Goal: Information Seeking & Learning: Learn about a topic

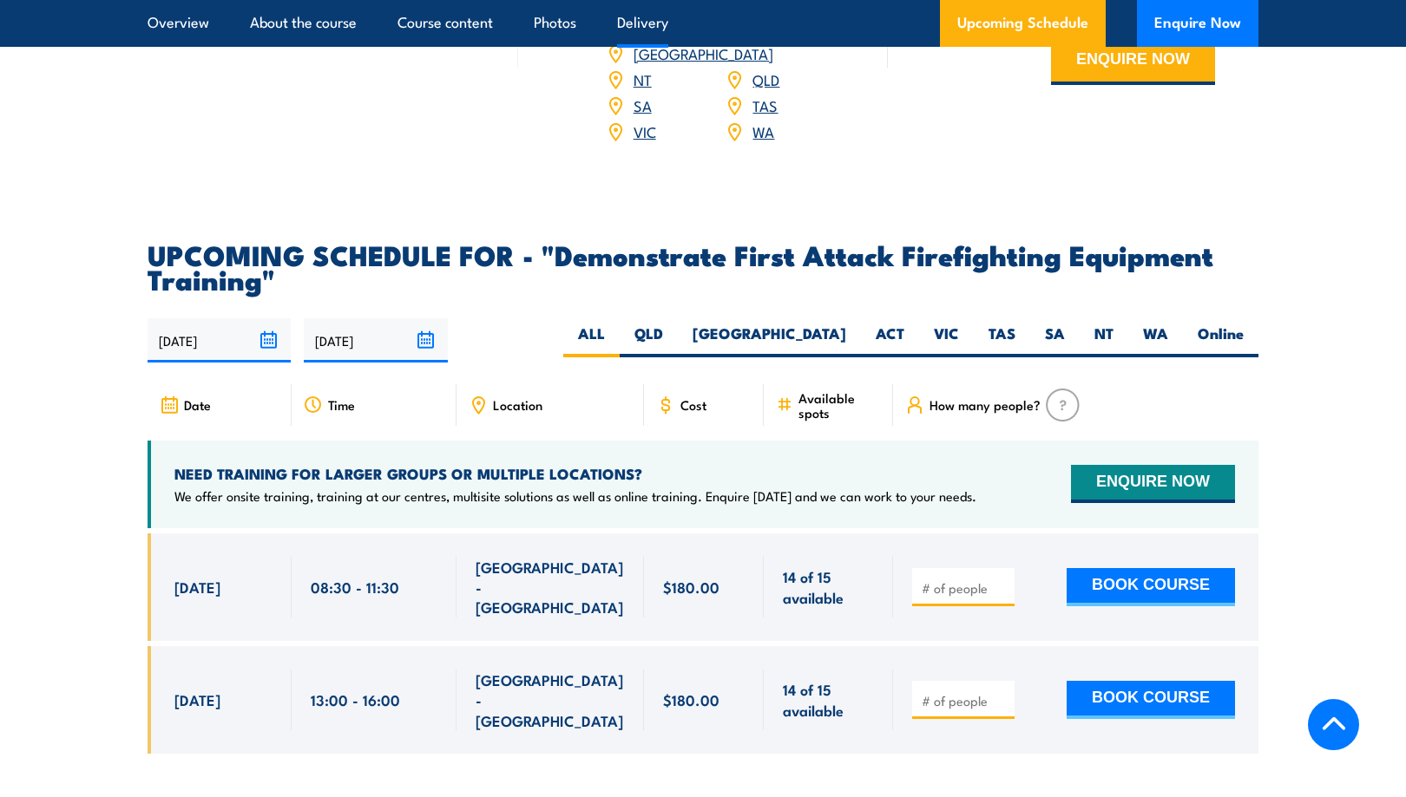
scroll to position [2950, 0]
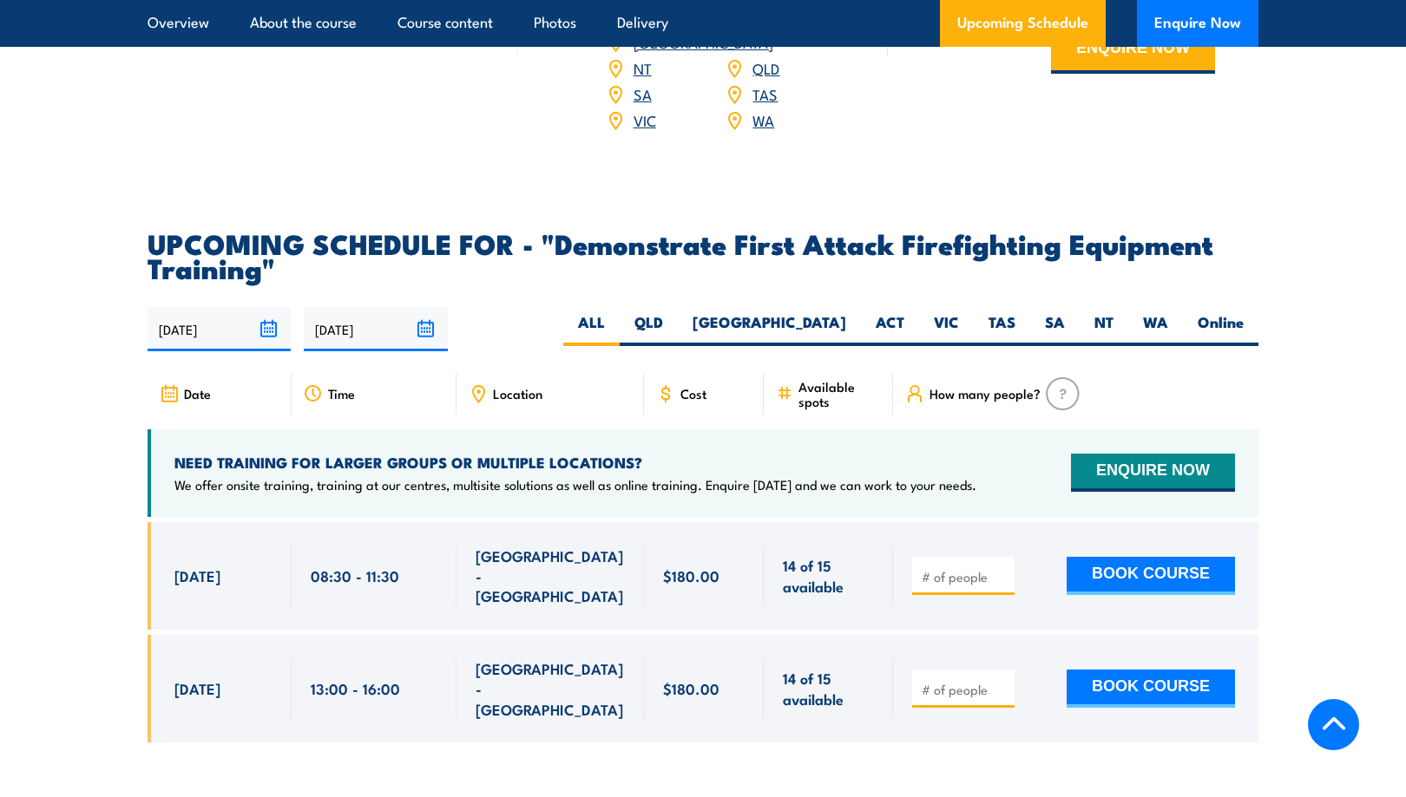
click at [522, 386] on span "Location" at bounding box center [517, 393] width 49 height 15
click at [471, 384] on icon at bounding box center [478, 393] width 19 height 19
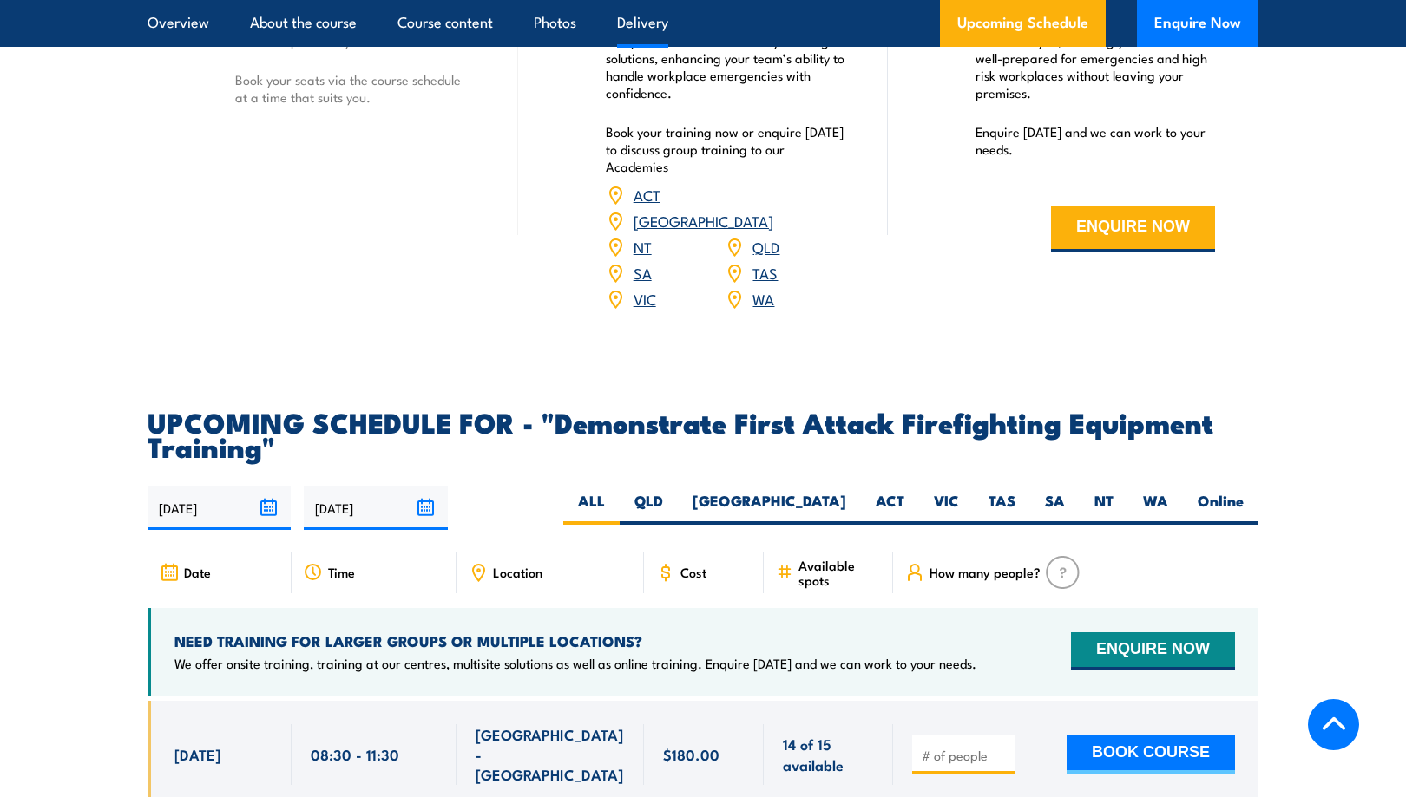
scroll to position [2690, 0]
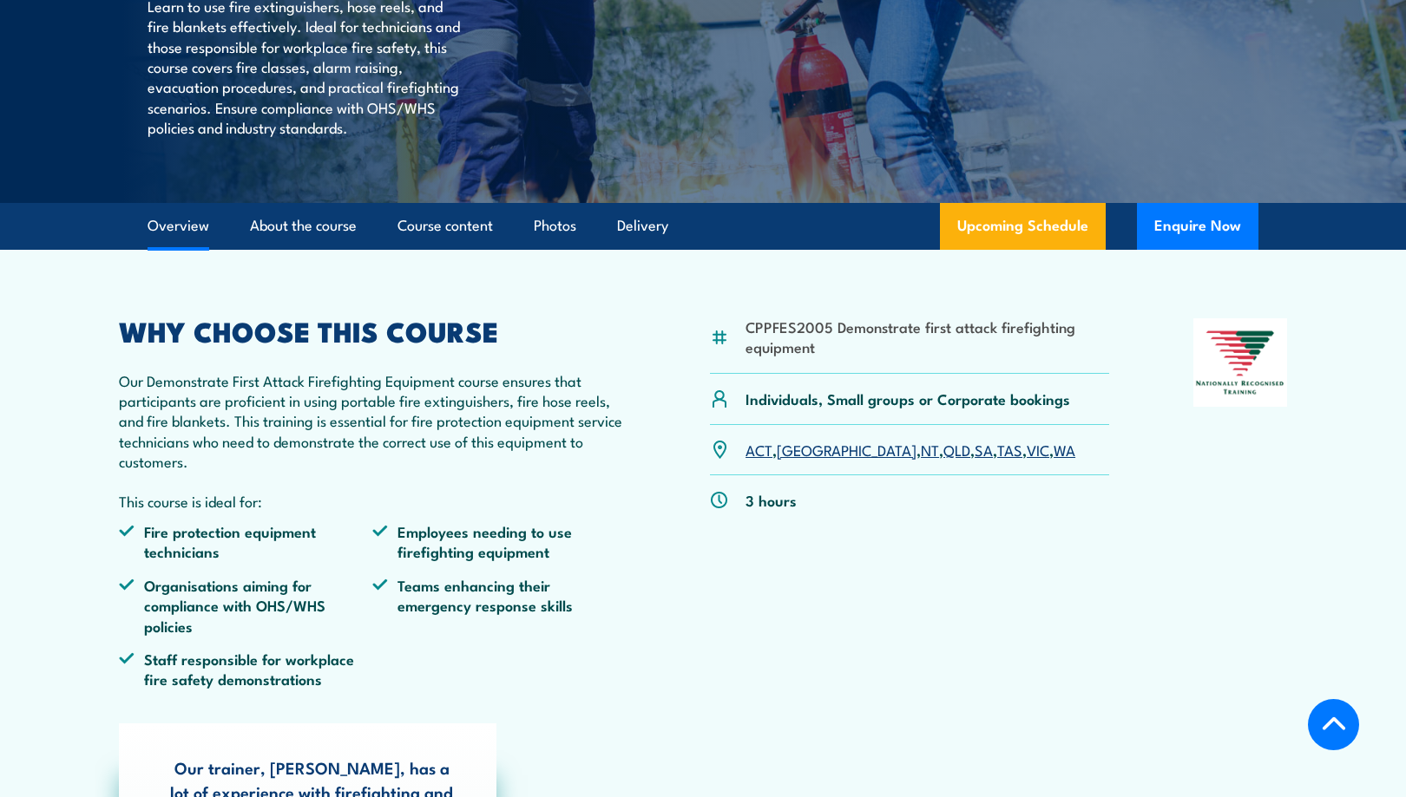
scroll to position [174, 0]
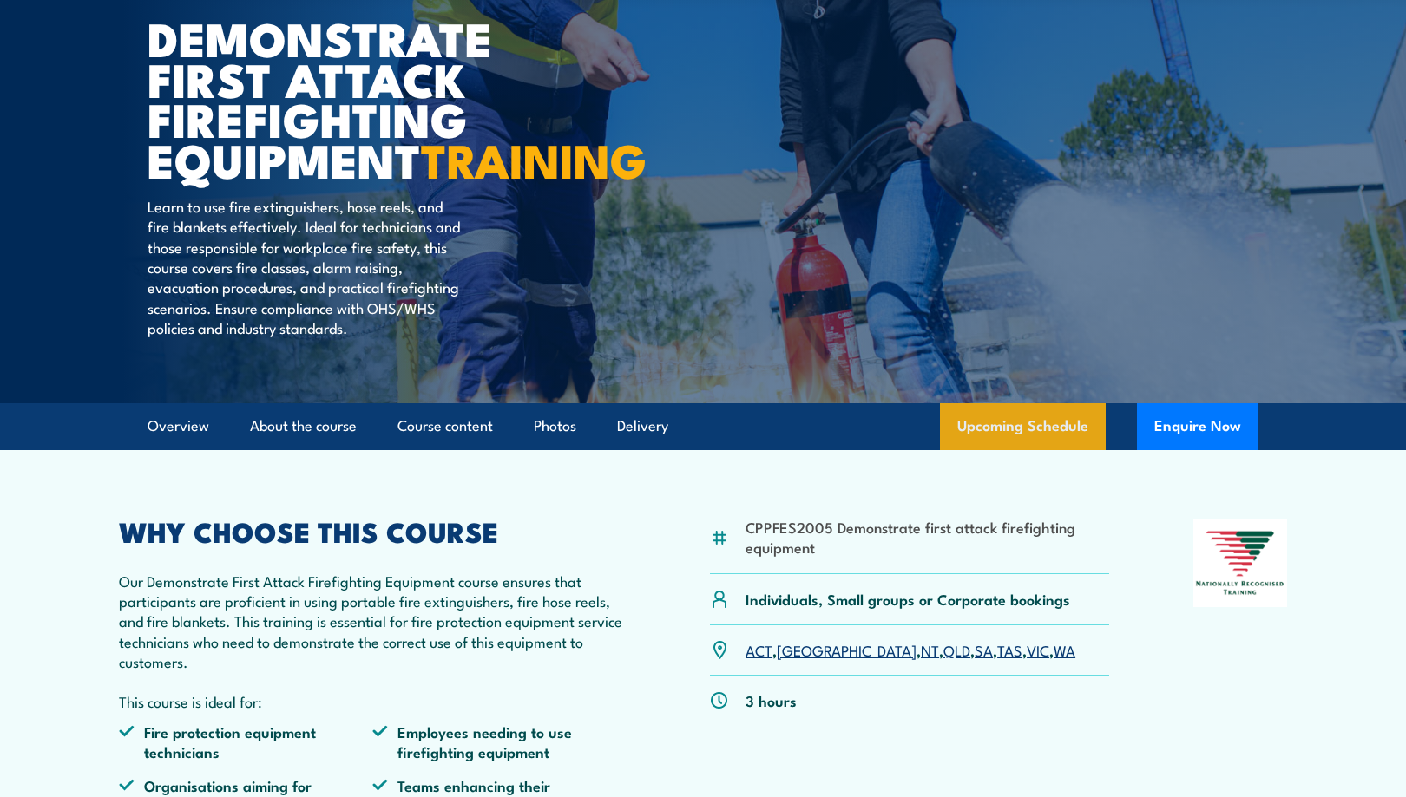
click at [975, 450] on link "Upcoming Schedule" at bounding box center [1023, 427] width 166 height 47
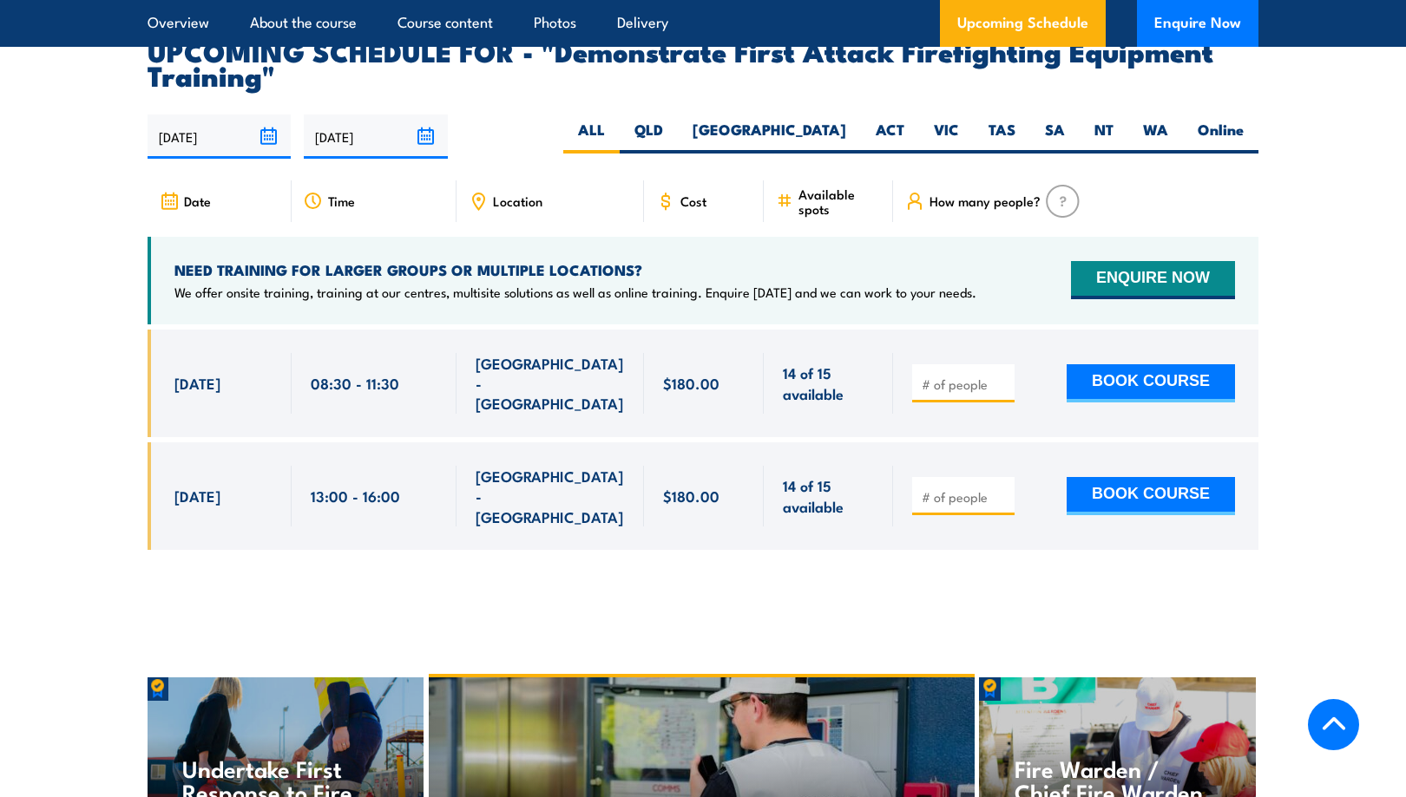
scroll to position [3147, 0]
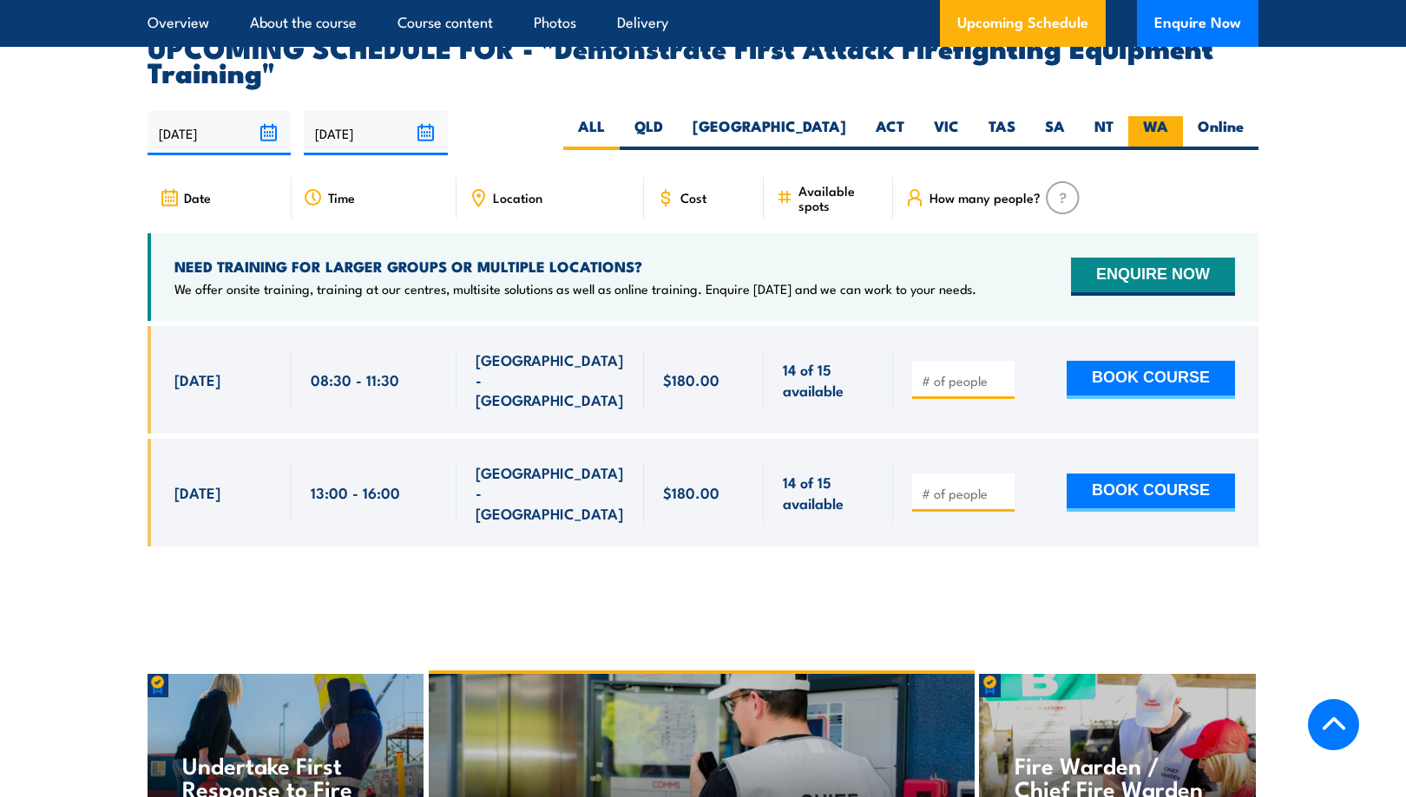
click at [1148, 116] on label "WA" at bounding box center [1155, 133] width 55 height 34
click at [1168, 116] on input "WA" at bounding box center [1173, 121] width 11 height 11
radio input "true"
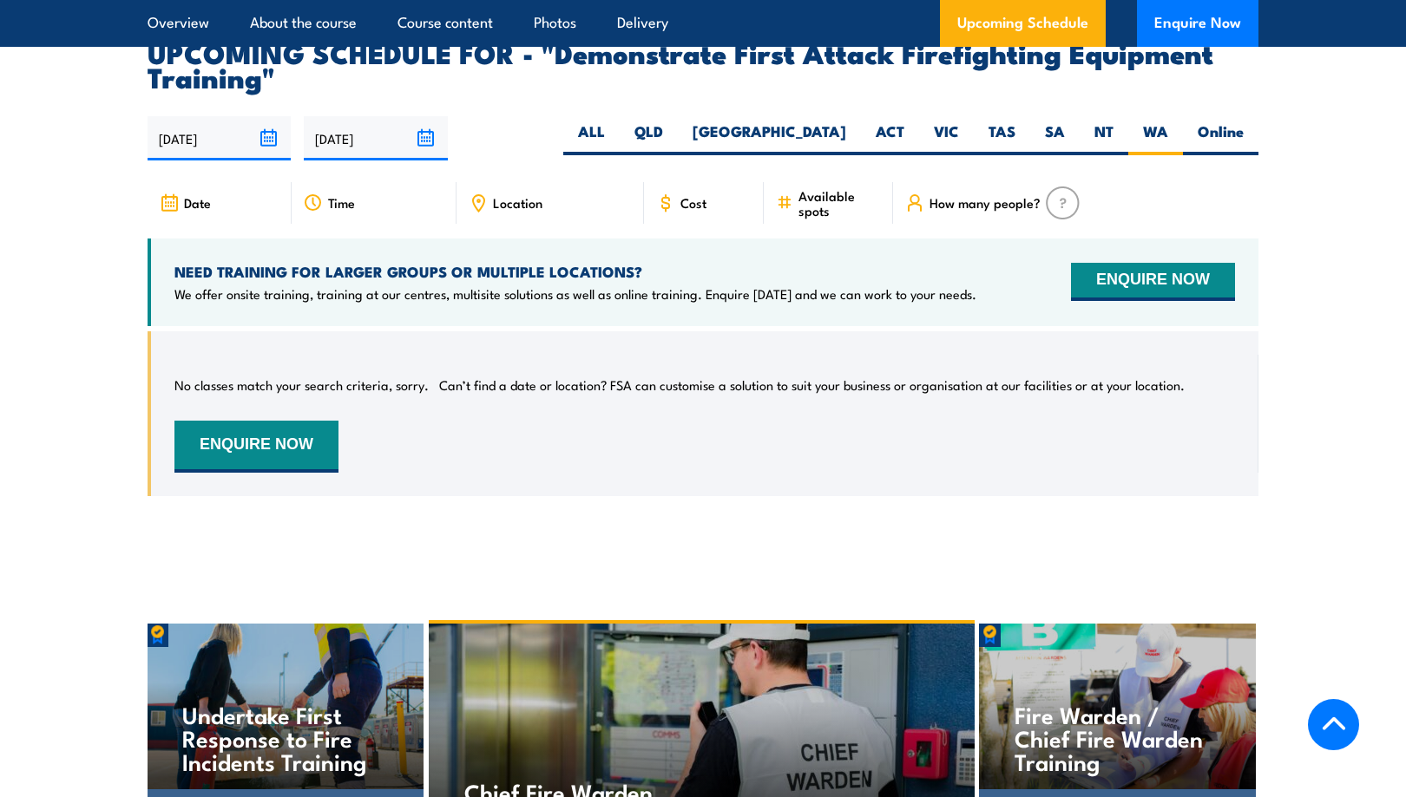
scroll to position [3147, 0]
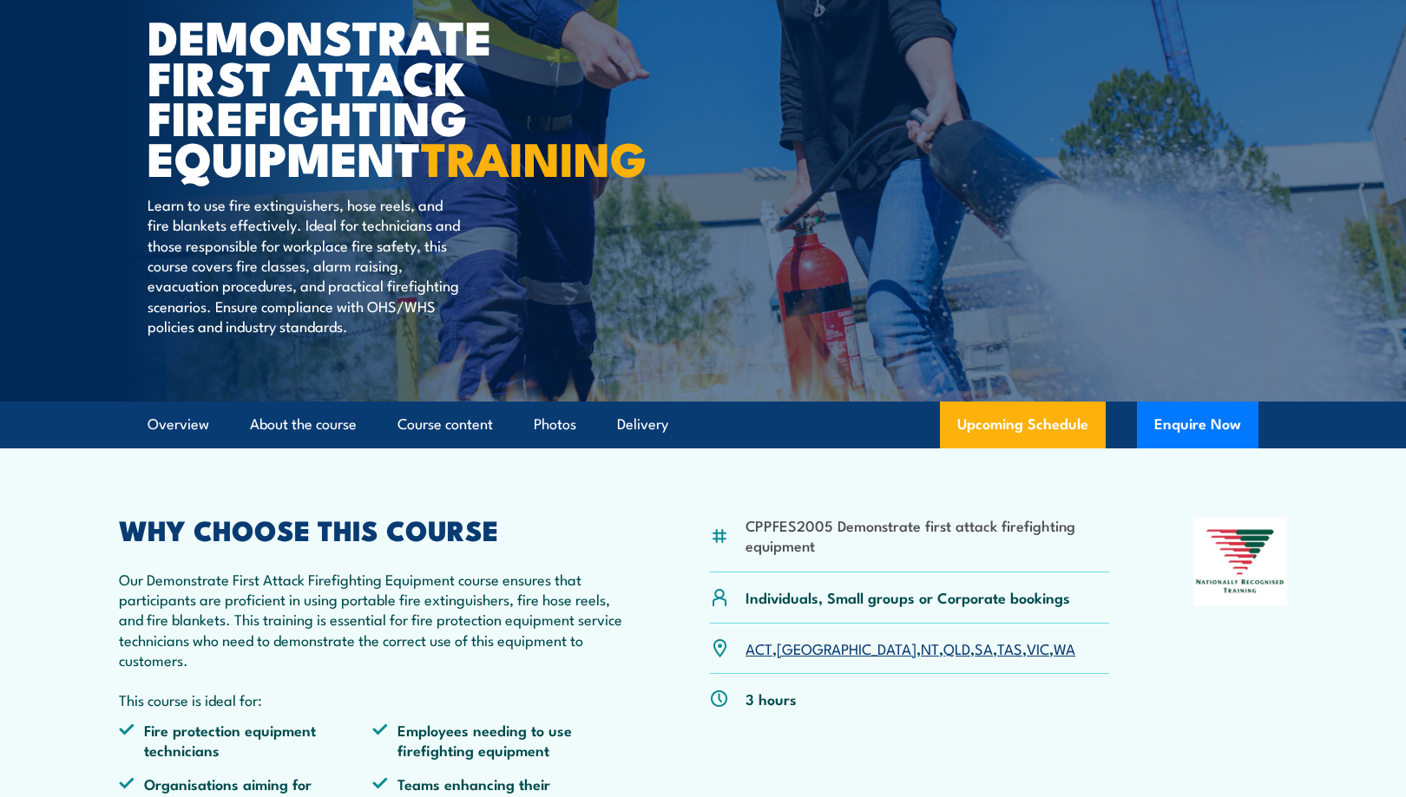
scroll to position [174, 0]
